Goal: Transaction & Acquisition: Register for event/course

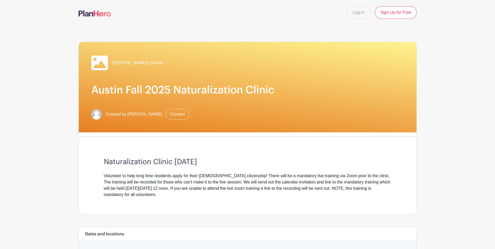
click at [233, 165] on h3 "Naturalization Clinic [DATE]" at bounding box center [247, 162] width 287 height 9
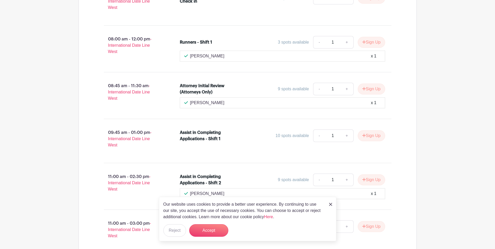
scroll to position [339, 0]
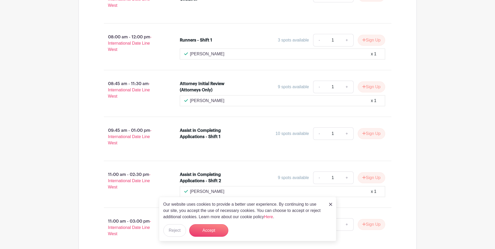
click at [329, 205] on img at bounding box center [330, 204] width 3 height 3
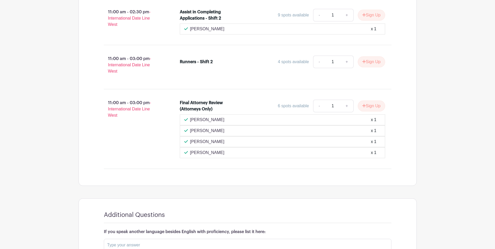
scroll to position [531, 0]
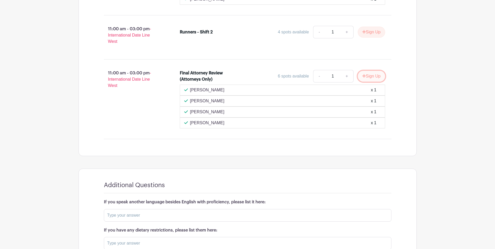
click at [376, 75] on button "Sign Up" at bounding box center [371, 76] width 27 height 11
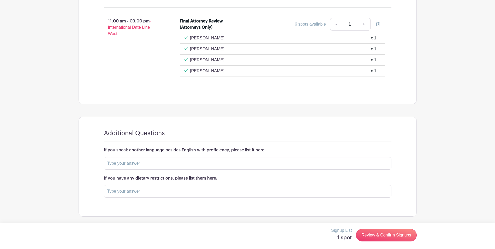
scroll to position [584, 0]
click at [397, 237] on link "Review & Confirm Signups" at bounding box center [386, 235] width 61 height 13
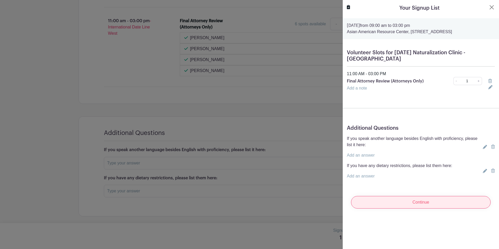
click at [410, 205] on input "Continue" at bounding box center [421, 202] width 140 height 13
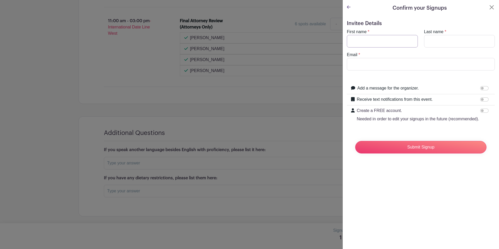
click at [367, 43] on input "First name" at bounding box center [382, 41] width 71 height 13
type input "Matthew"
type input "Williams"
type input "matthew.williams@bakerbotts.com"
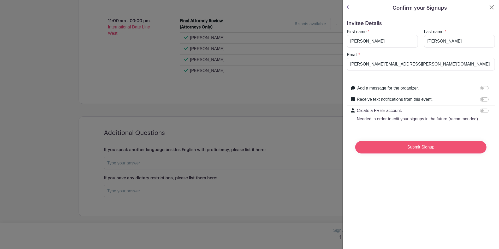
click at [409, 153] on input "Submit Signup" at bounding box center [420, 147] width 131 height 13
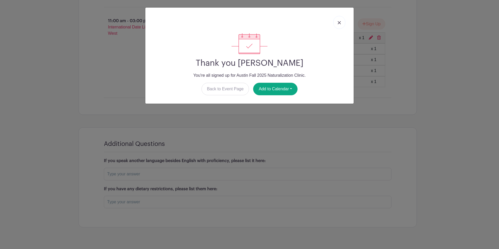
click at [338, 21] on img at bounding box center [339, 22] width 3 height 3
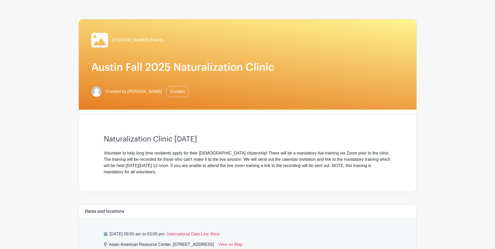
scroll to position [10, 0]
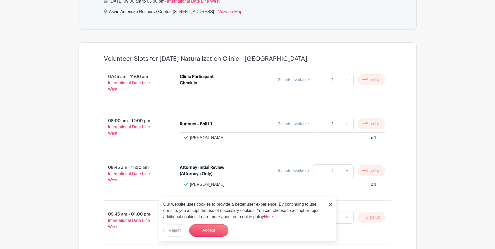
scroll to position [261, 0]
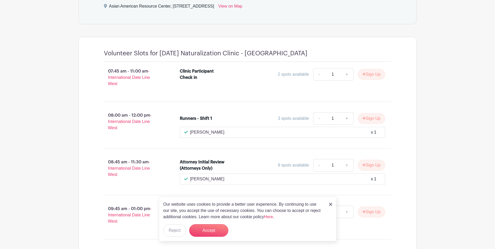
click at [331, 206] on link at bounding box center [330, 204] width 3 height 6
click at [332, 203] on img at bounding box center [330, 204] width 3 height 3
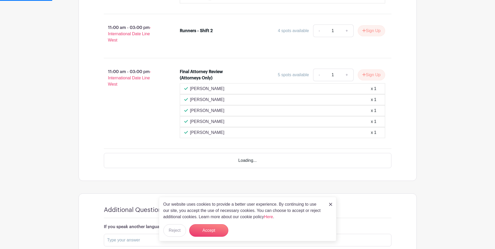
scroll to position [548, 0]
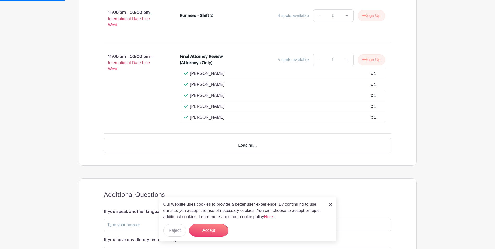
click at [331, 204] on img at bounding box center [330, 204] width 3 height 3
